Goal: Complete application form

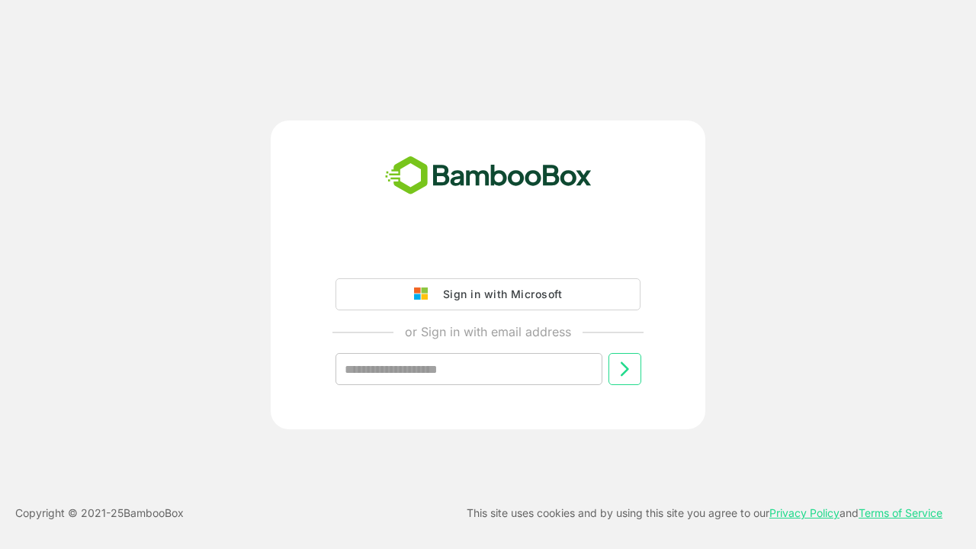
type input "**********"
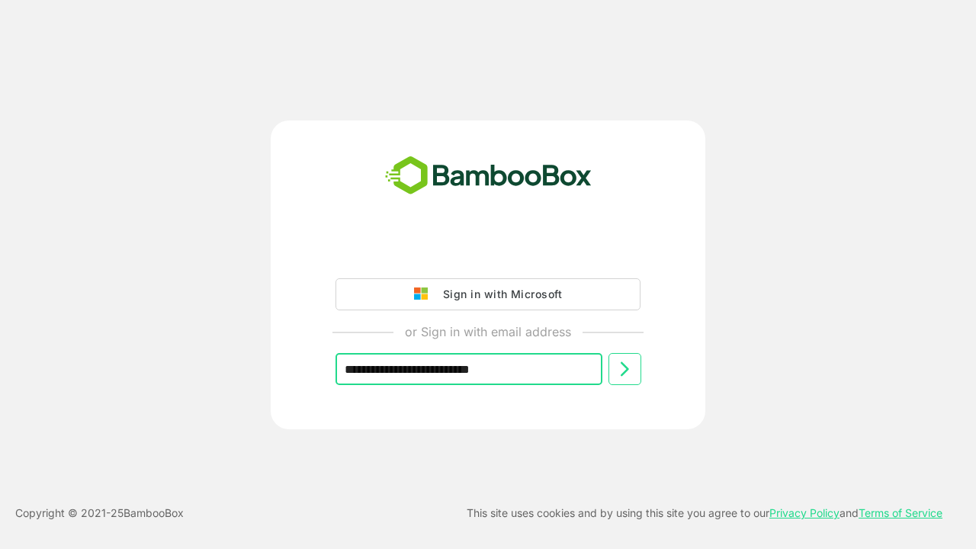
click at [624, 369] on icon at bounding box center [624, 369] width 18 height 18
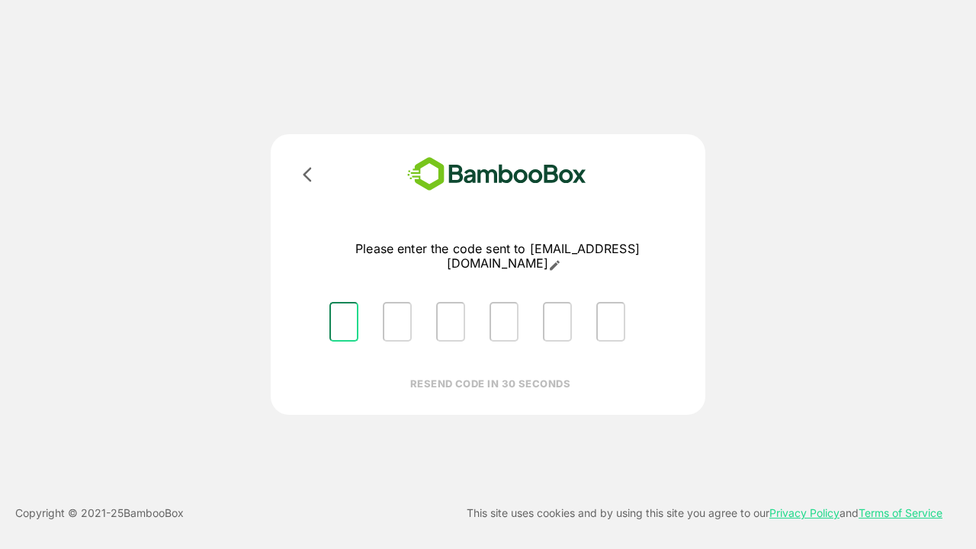
type input "*"
